Goal: Information Seeking & Learning: Learn about a topic

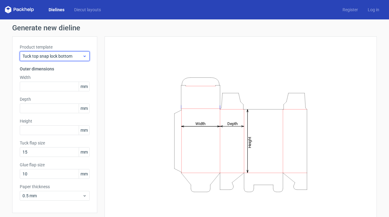
click at [84, 57] on icon at bounding box center [84, 56] width 5 height 5
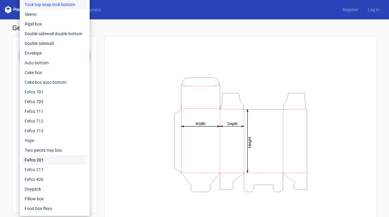
click at [36, 161] on div "Fefco 201" at bounding box center [54, 160] width 65 height 10
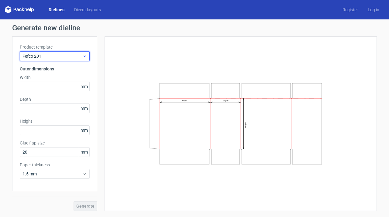
click at [58, 55] on span "Fefco 201" at bounding box center [53, 56] width 60 height 6
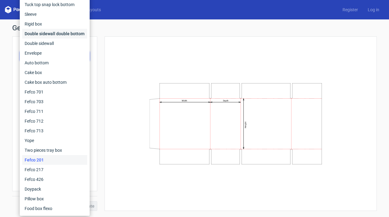
click at [57, 35] on div "Double sidewall double bottom" at bounding box center [54, 34] width 65 height 10
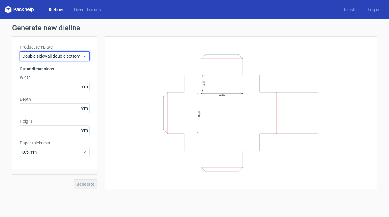
click at [65, 57] on span "Double sidewall double bottom" at bounding box center [53, 56] width 60 height 6
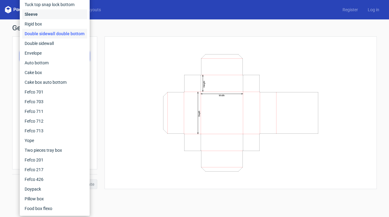
click at [50, 12] on div "Sleeve" at bounding box center [54, 14] width 65 height 10
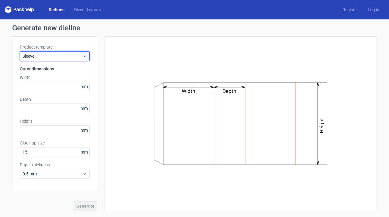
click at [58, 57] on span "Sleeve" at bounding box center [53, 56] width 60 height 6
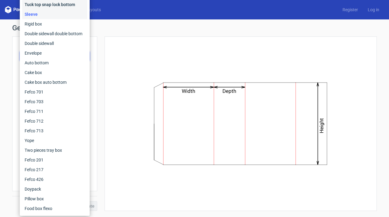
click at [50, 4] on div "Tuck top snap lock bottom" at bounding box center [54, 5] width 65 height 10
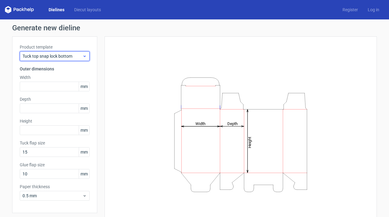
click at [67, 57] on span "Tuck top snap lock bottom" at bounding box center [53, 56] width 60 height 6
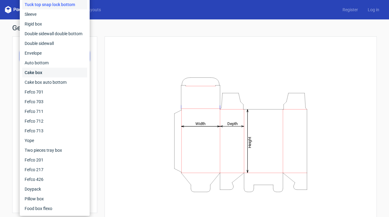
click at [54, 74] on div "Cake box" at bounding box center [54, 73] width 65 height 10
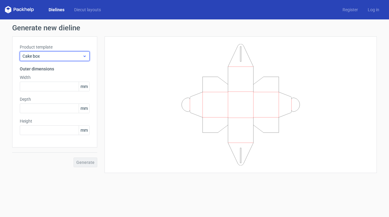
click at [73, 58] on span "Cake box" at bounding box center [53, 56] width 60 height 6
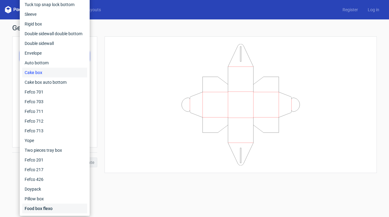
click at [47, 209] on div "Food box flexo" at bounding box center [54, 209] width 65 height 10
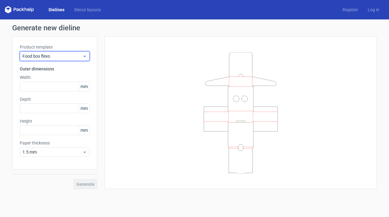
click at [80, 55] on span "Food box flexo" at bounding box center [53, 56] width 60 height 6
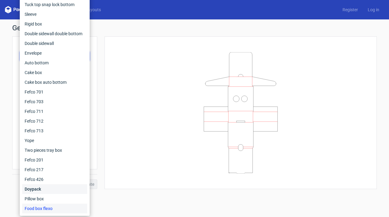
click at [35, 190] on div "Doypack" at bounding box center [54, 190] width 65 height 10
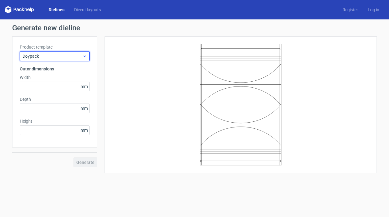
click at [79, 59] on span "Doypack" at bounding box center [53, 56] width 60 height 6
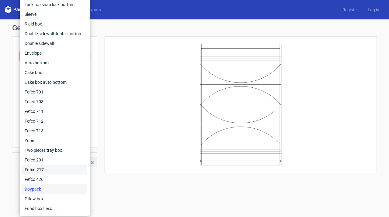
click at [43, 168] on div "Fefco 217" at bounding box center [54, 170] width 65 height 10
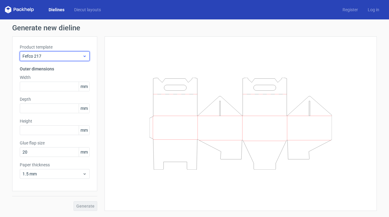
click at [74, 57] on span "Fefco 217" at bounding box center [53, 56] width 60 height 6
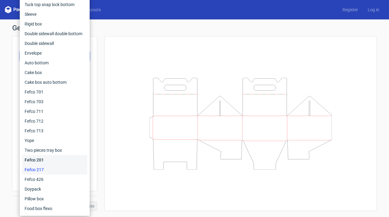
click at [50, 158] on div "Fefco 201" at bounding box center [54, 160] width 65 height 10
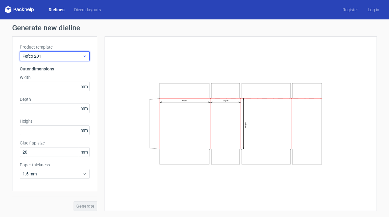
click at [77, 57] on span "Fefco 201" at bounding box center [53, 56] width 60 height 6
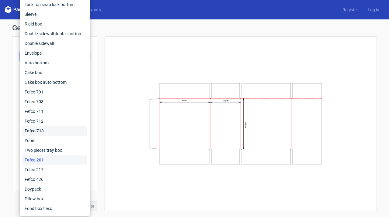
click at [44, 134] on div "Fefco 713" at bounding box center [54, 131] width 65 height 10
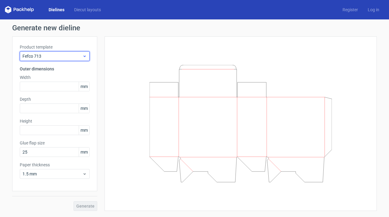
click at [73, 60] on div "Fefco 713" at bounding box center [55, 56] width 70 height 10
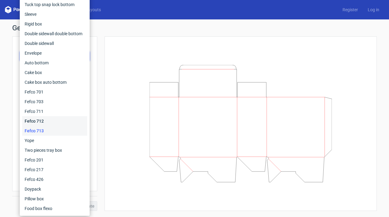
click at [46, 118] on div "Fefco 712" at bounding box center [54, 121] width 65 height 10
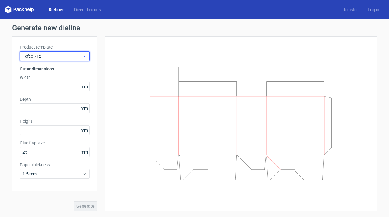
click at [75, 52] on div "Fefco 712" at bounding box center [55, 56] width 70 height 10
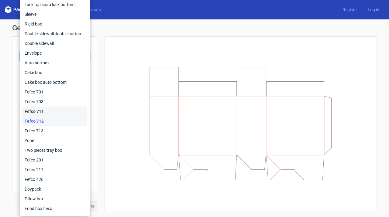
click at [44, 111] on div "Fefco 711" at bounding box center [54, 112] width 65 height 10
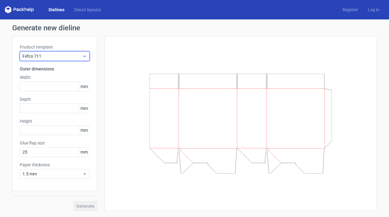
click at [62, 59] on span "Fefco 711" at bounding box center [53, 56] width 60 height 6
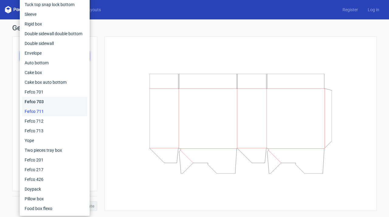
click at [36, 103] on div "Fefco 703" at bounding box center [54, 102] width 65 height 10
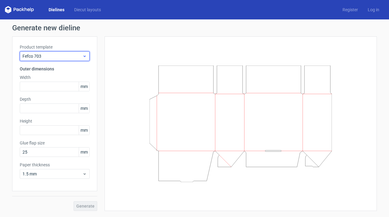
click at [56, 59] on div "Fefco 703" at bounding box center [55, 56] width 70 height 10
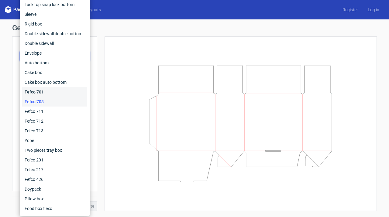
click at [50, 92] on div "Fefco 701" at bounding box center [54, 92] width 65 height 10
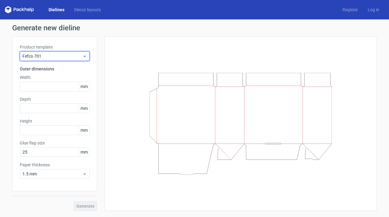
click at [56, 60] on div "Fefco 701" at bounding box center [55, 56] width 70 height 10
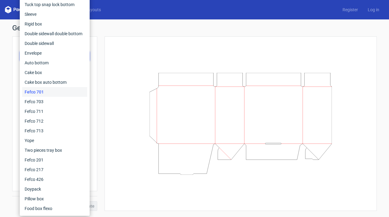
click at [115, 84] on div at bounding box center [240, 124] width 257 height 160
